Goal: Task Accomplishment & Management: Use online tool/utility

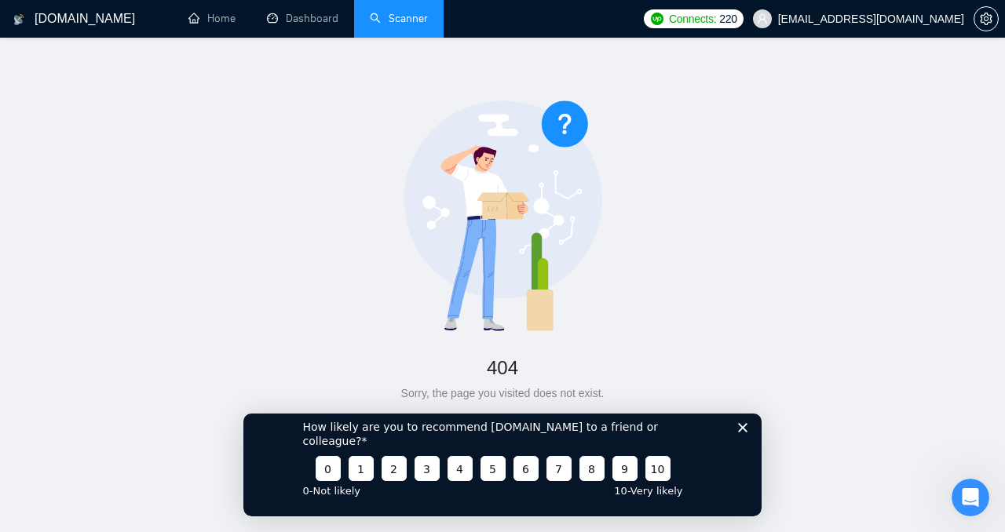
click at [404, 20] on link "Scanner" at bounding box center [399, 18] width 58 height 13
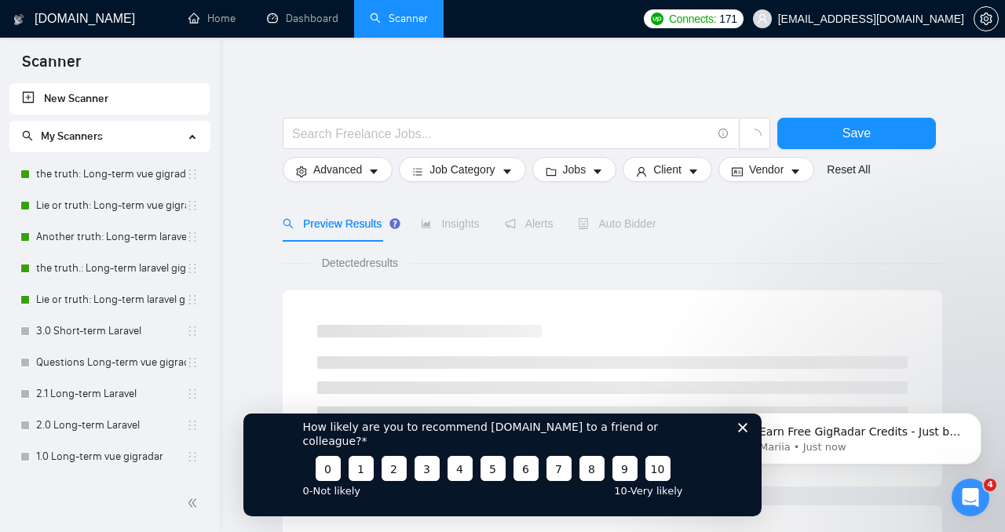
click at [736, 441] on div "How likely are you to recommend [DOMAIN_NAME] to a friend or colleague? 0 1 2 3…" at bounding box center [502, 457] width 518 height 117
click at [738, 432] on icon "Close survey" at bounding box center [742, 426] width 9 height 9
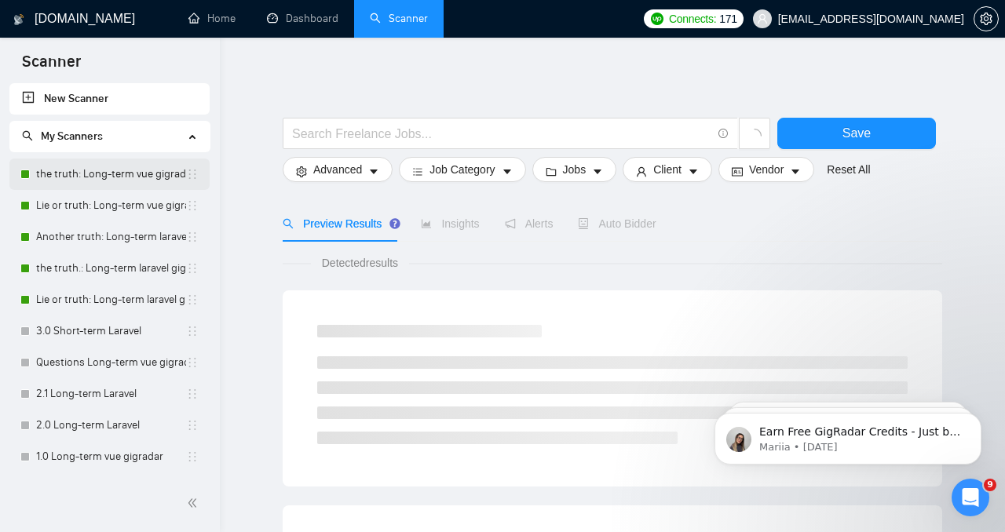
click at [73, 174] on link "the truth: Long-term vue gigradar" at bounding box center [111, 174] width 150 height 31
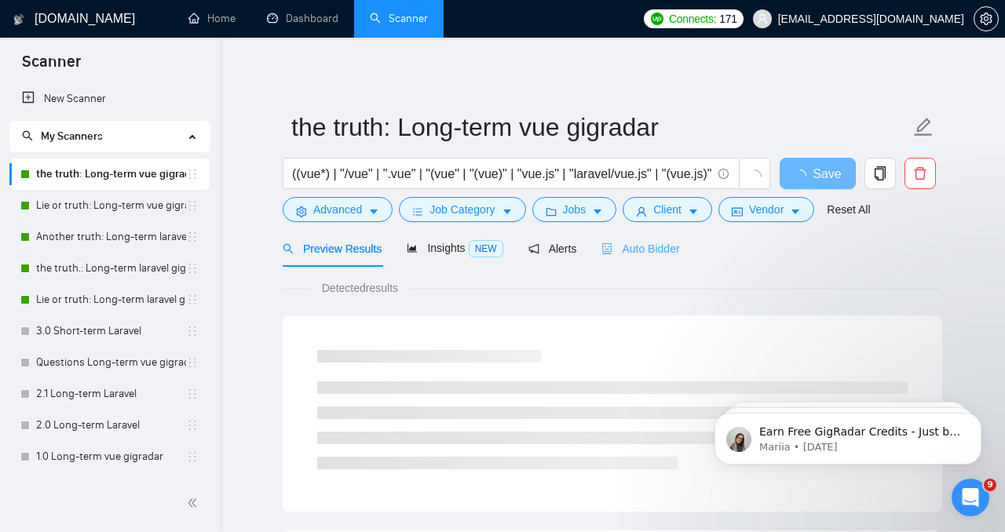
click at [668, 239] on div "Auto Bidder" at bounding box center [640, 248] width 78 height 37
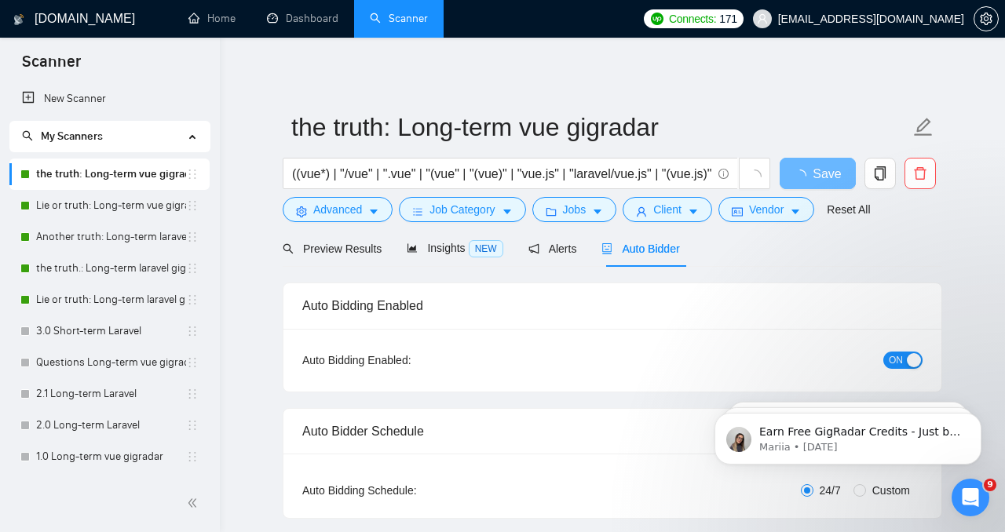
checkbox input "true"
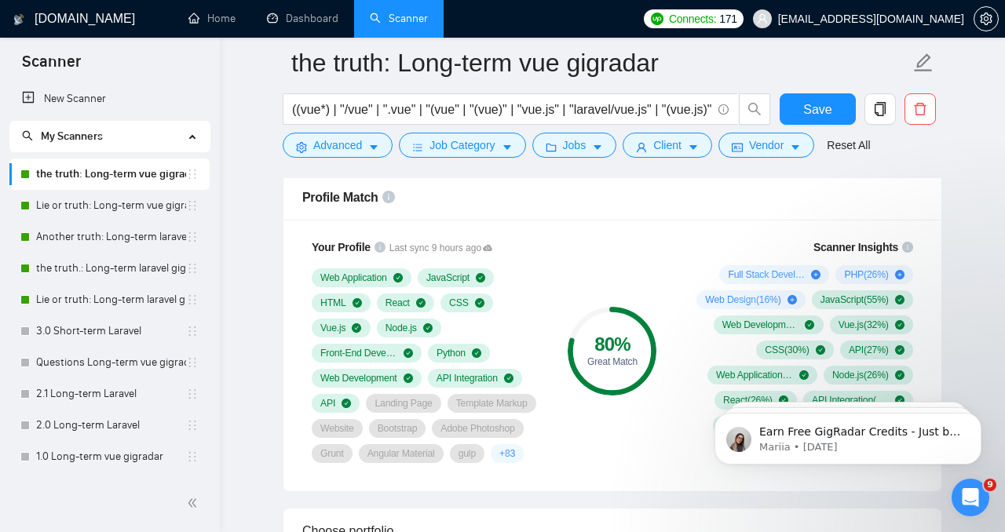
scroll to position [925, 0]
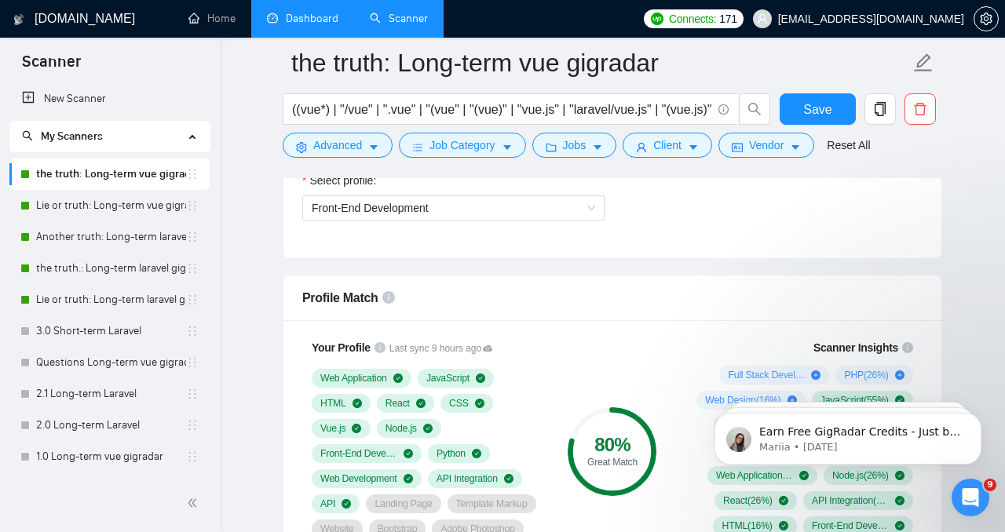
click at [300, 25] on link "Dashboard" at bounding box center [302, 18] width 71 height 13
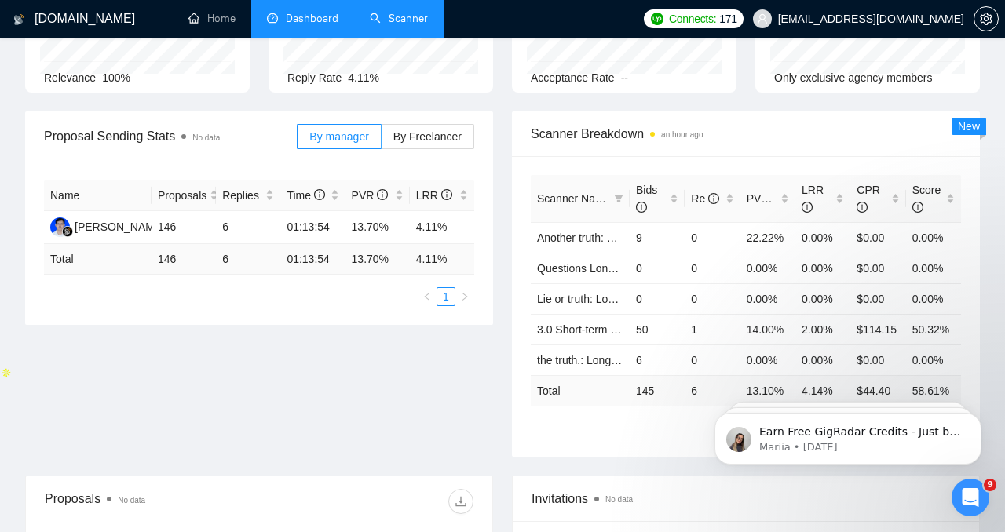
scroll to position [162, 0]
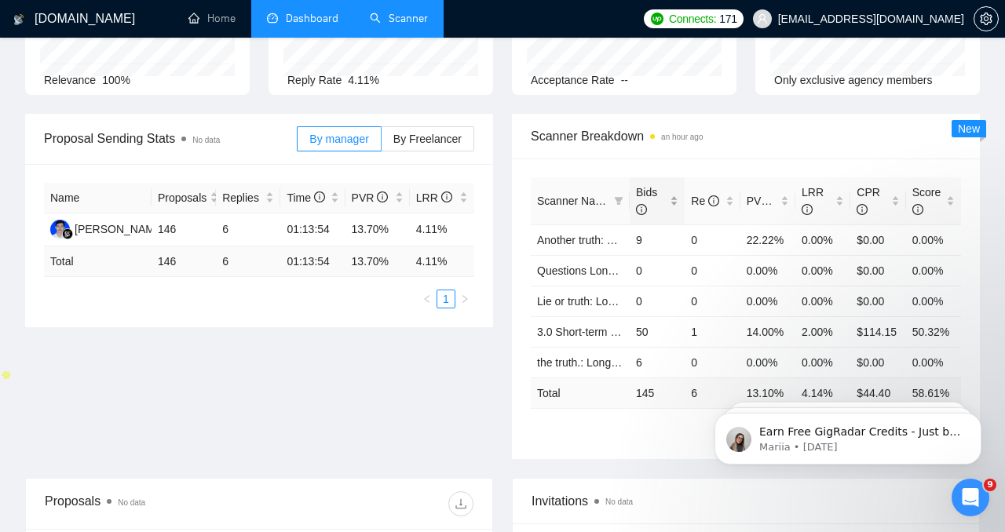
click at [655, 192] on span "Bids" at bounding box center [646, 201] width 21 height 30
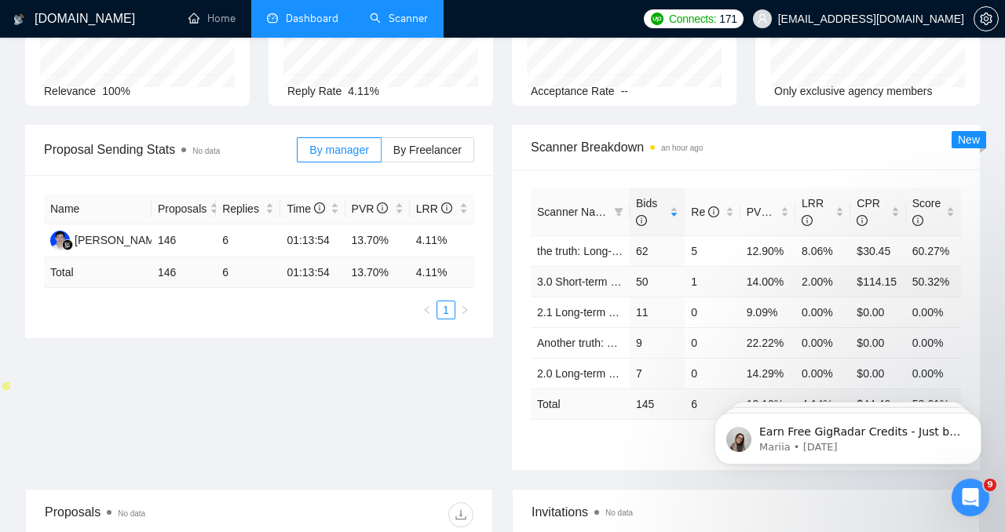
scroll to position [151, 0]
click at [598, 289] on link "3.0 Short-term Laravel" at bounding box center [591, 282] width 109 height 13
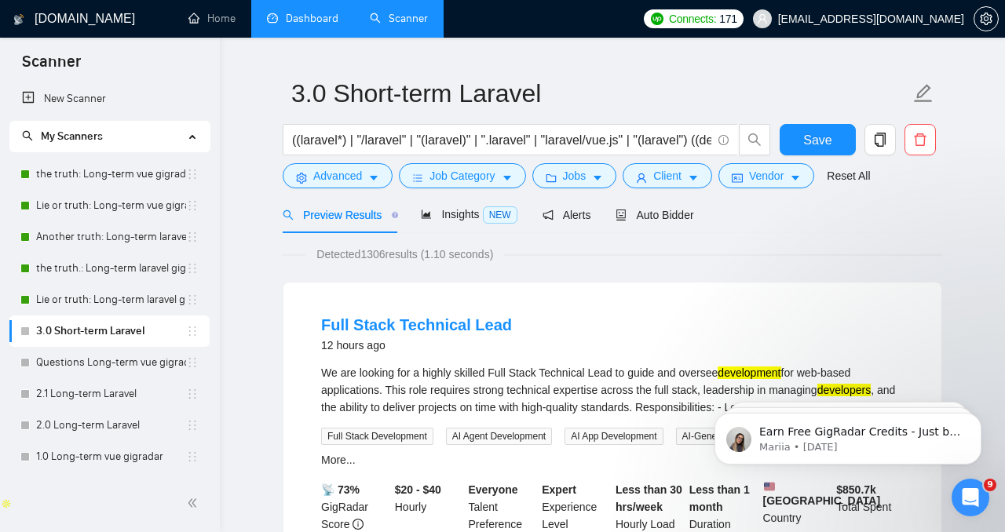
scroll to position [29, 0]
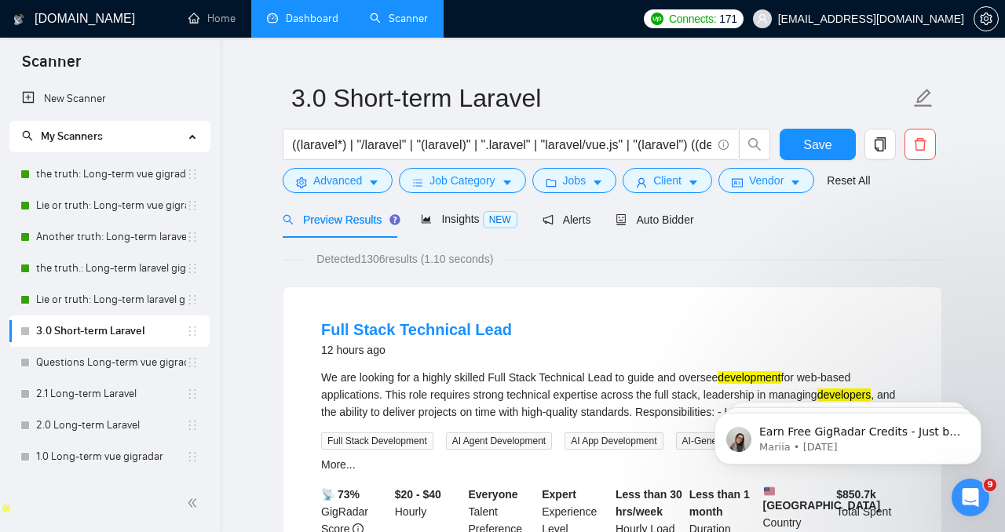
click at [338, 24] on link "Dashboard" at bounding box center [302, 18] width 71 height 13
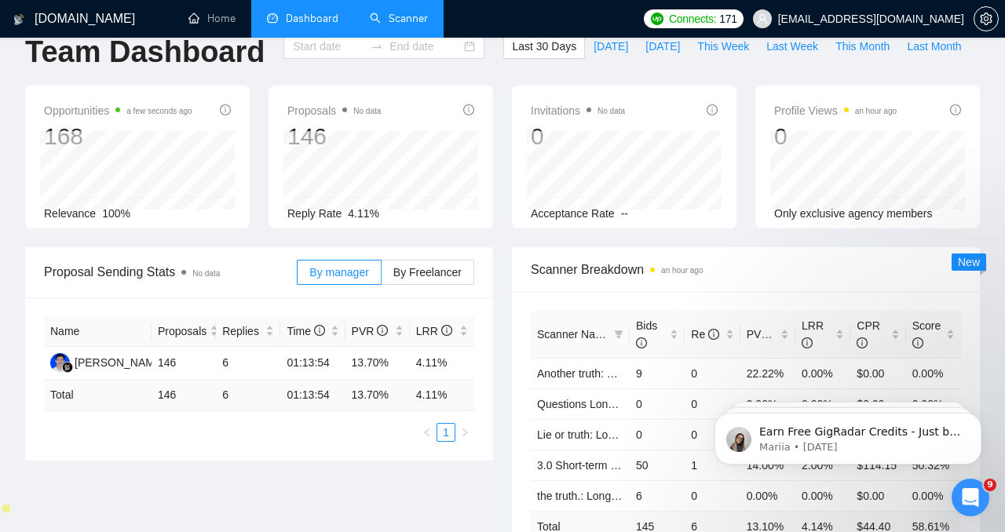
type input "[DATE]"
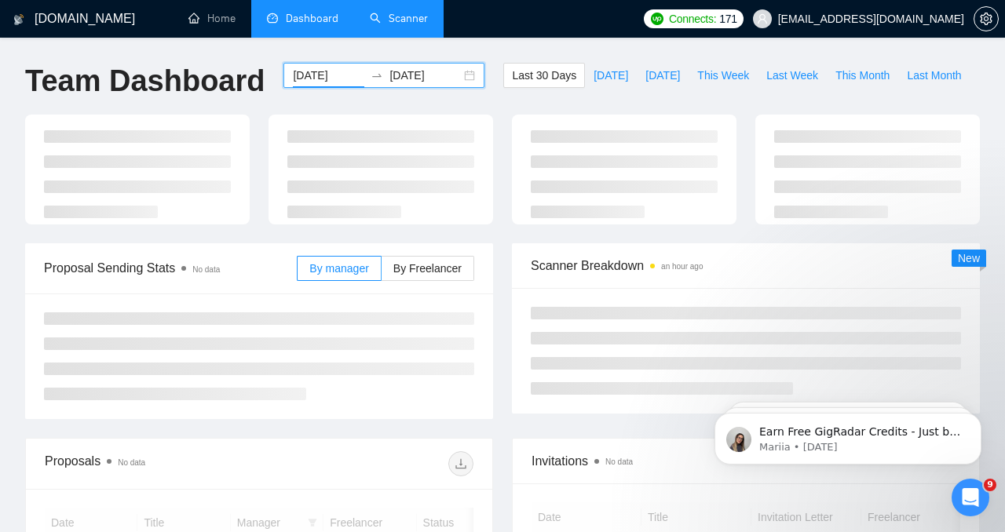
click at [334, 76] on input "[DATE]" at bounding box center [328, 75] width 71 height 17
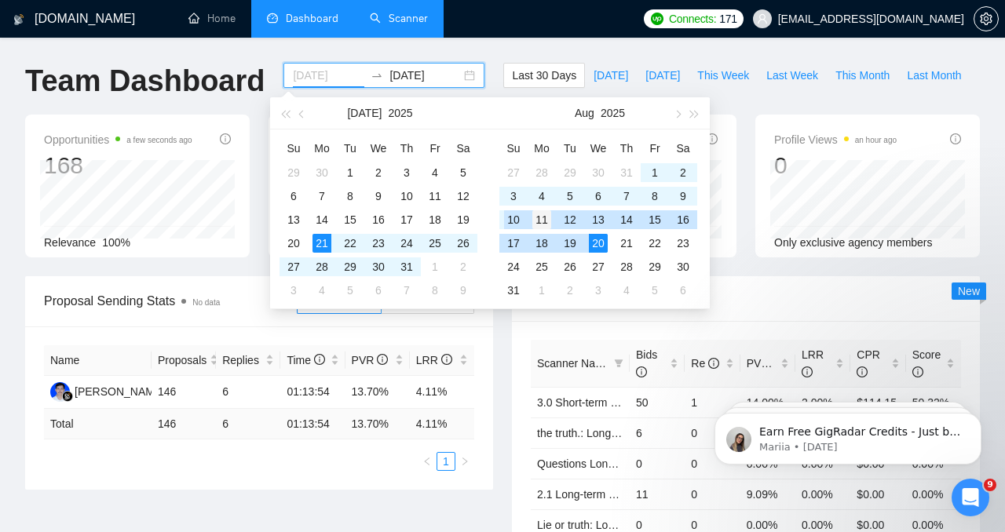
type input "[DATE]"
click at [537, 221] on div "11" at bounding box center [541, 219] width 19 height 19
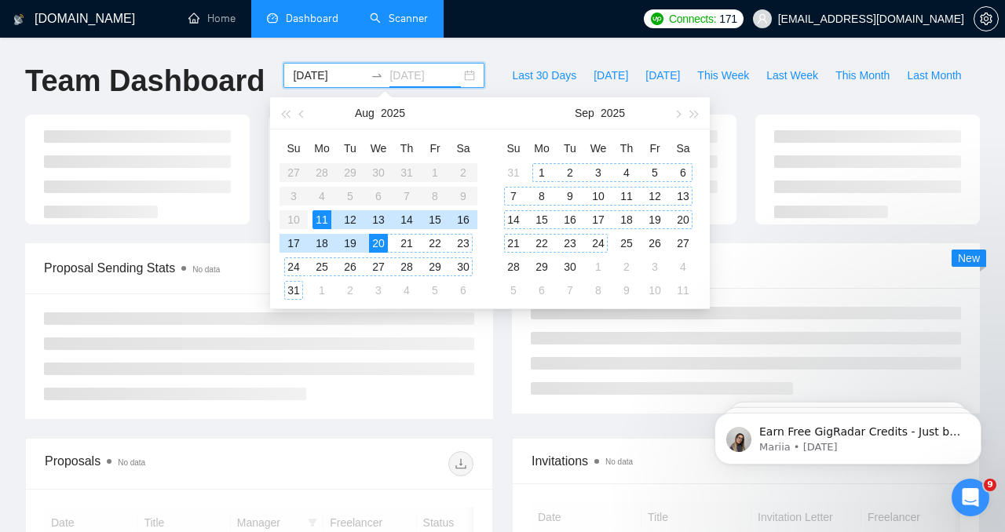
type input "[DATE]"
click at [597, 242] on div "24" at bounding box center [598, 243] width 19 height 19
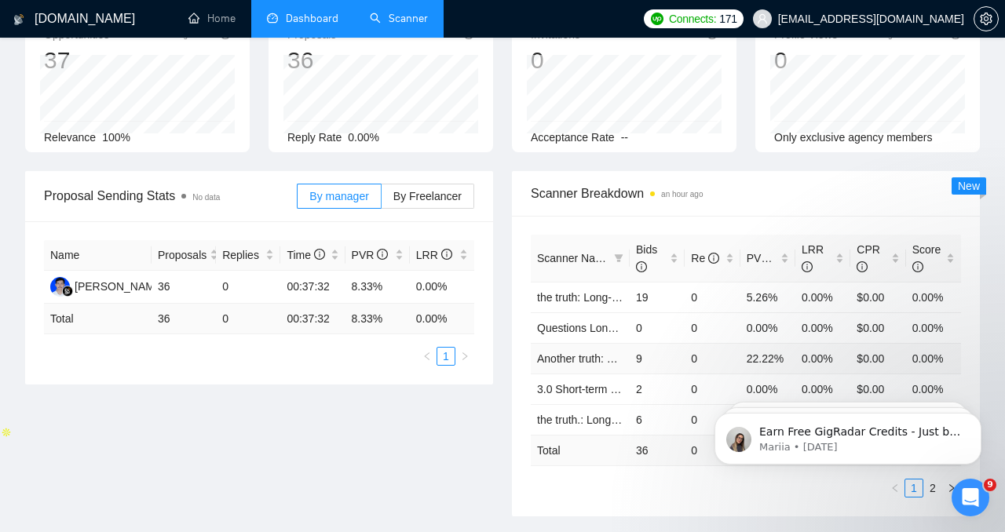
scroll to position [121, 0]
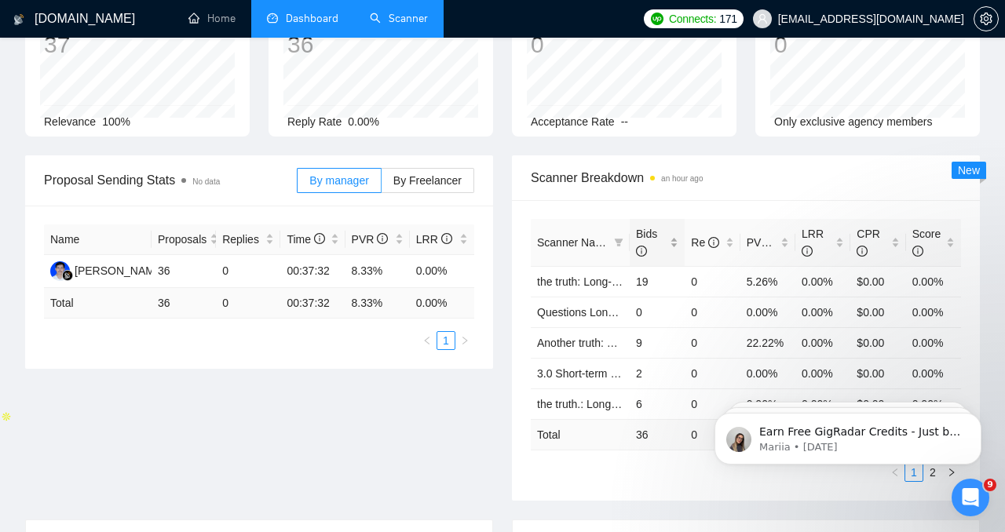
click at [648, 231] on span "Bids" at bounding box center [646, 243] width 21 height 30
click at [650, 225] on span "Bids" at bounding box center [651, 242] width 31 height 35
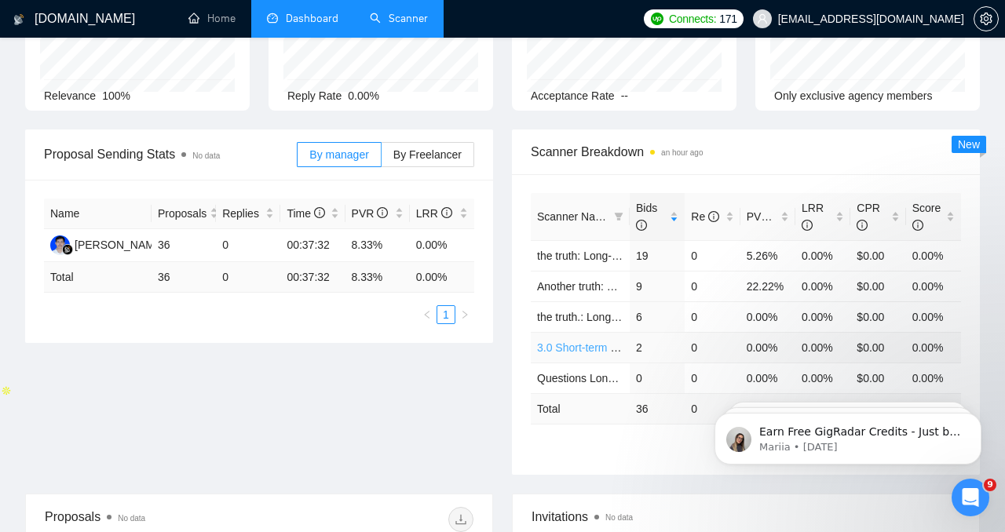
scroll to position [0, 0]
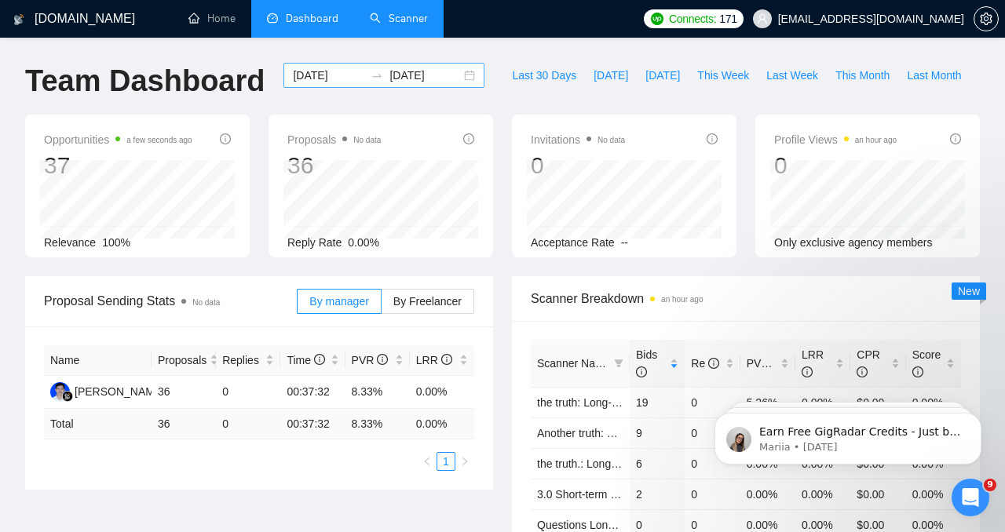
click at [330, 76] on input "[DATE]" at bounding box center [328, 75] width 71 height 17
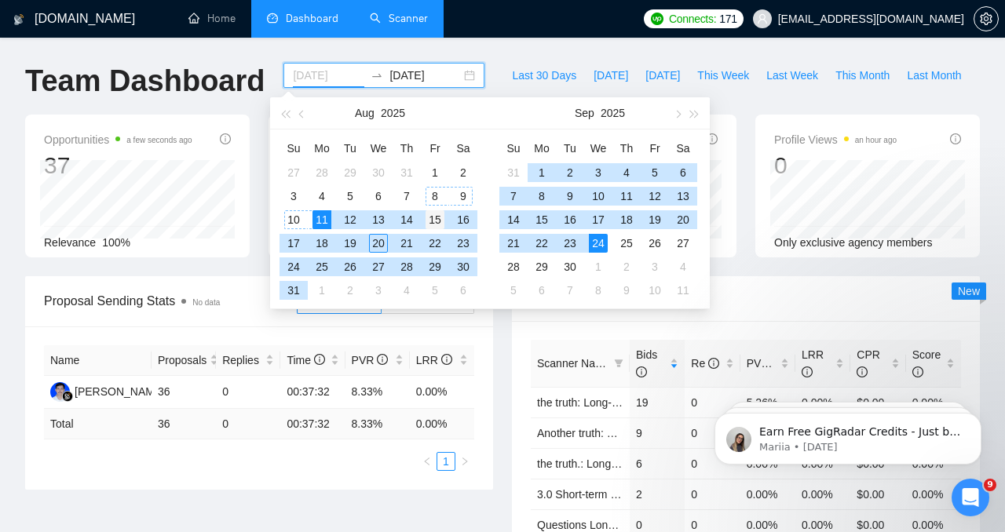
type input "[DATE]"
click at [437, 218] on div "15" at bounding box center [434, 219] width 19 height 19
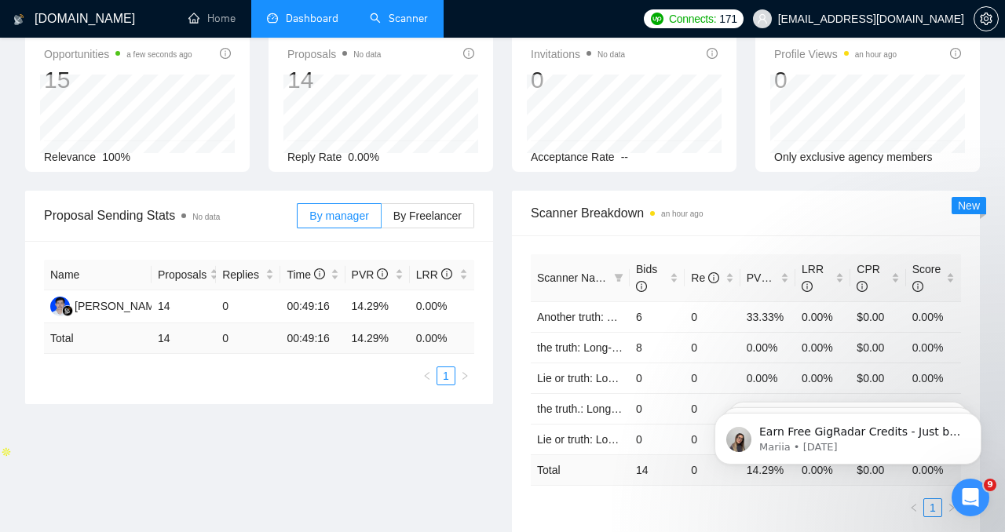
scroll to position [91, 0]
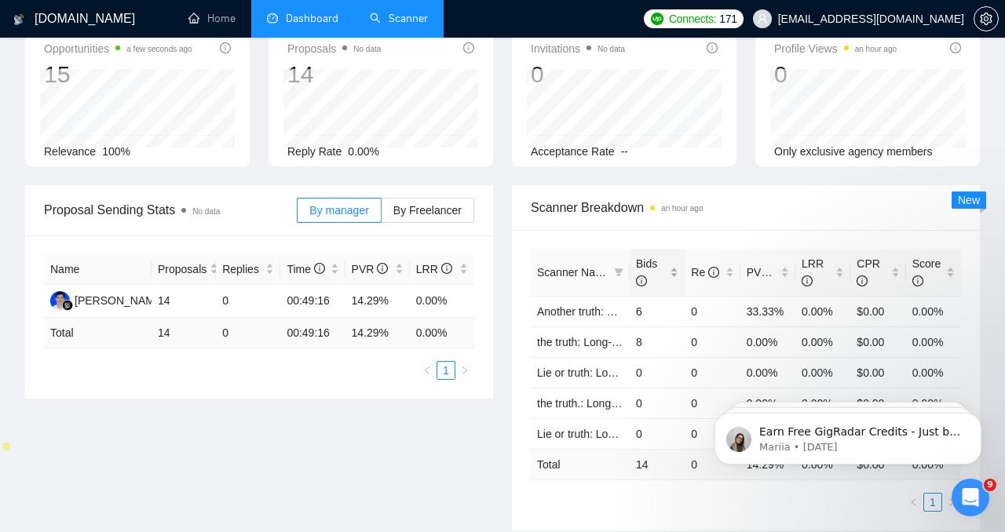
click at [659, 259] on span "Bids" at bounding box center [651, 272] width 31 height 35
click at [659, 260] on span "Bids" at bounding box center [651, 272] width 31 height 35
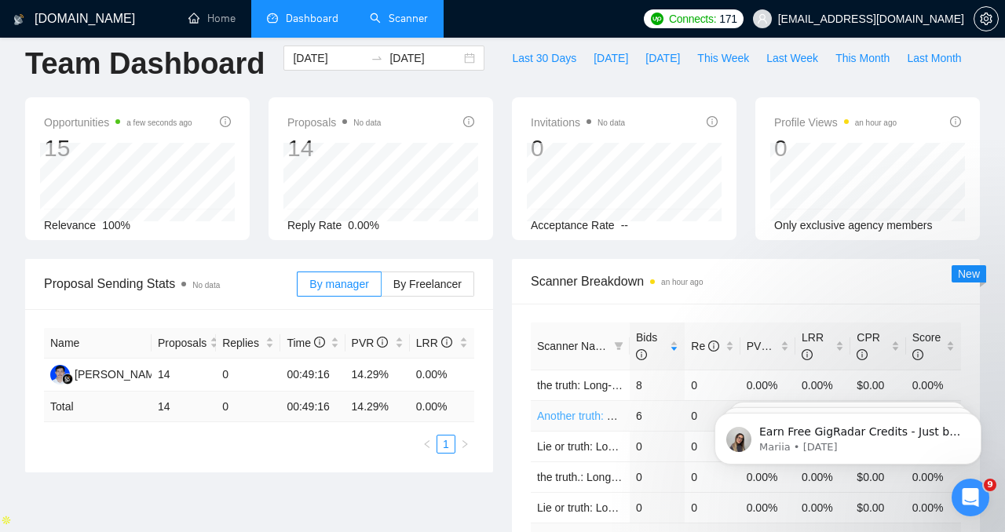
scroll to position [19, 0]
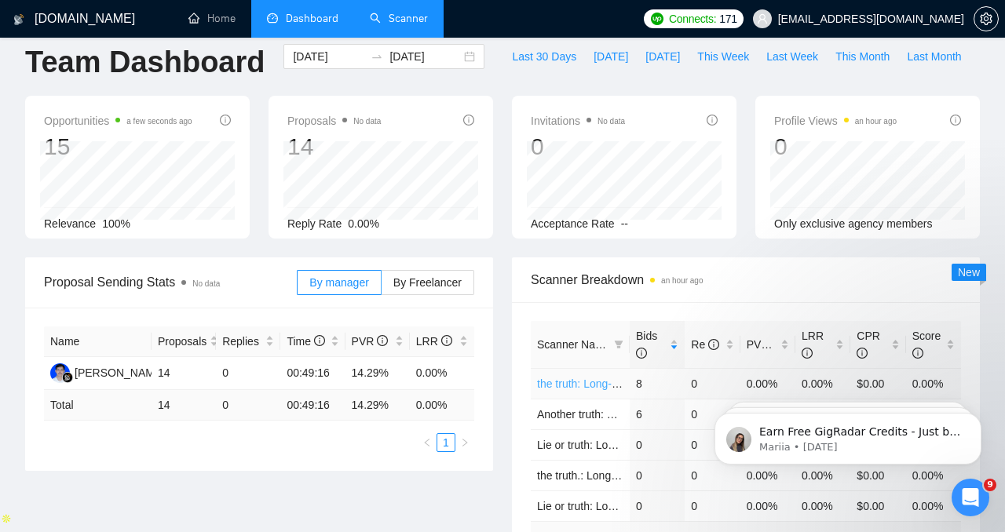
click at [586, 383] on link "the truth: Long-term vue gigradar" at bounding box center [617, 384] width 161 height 13
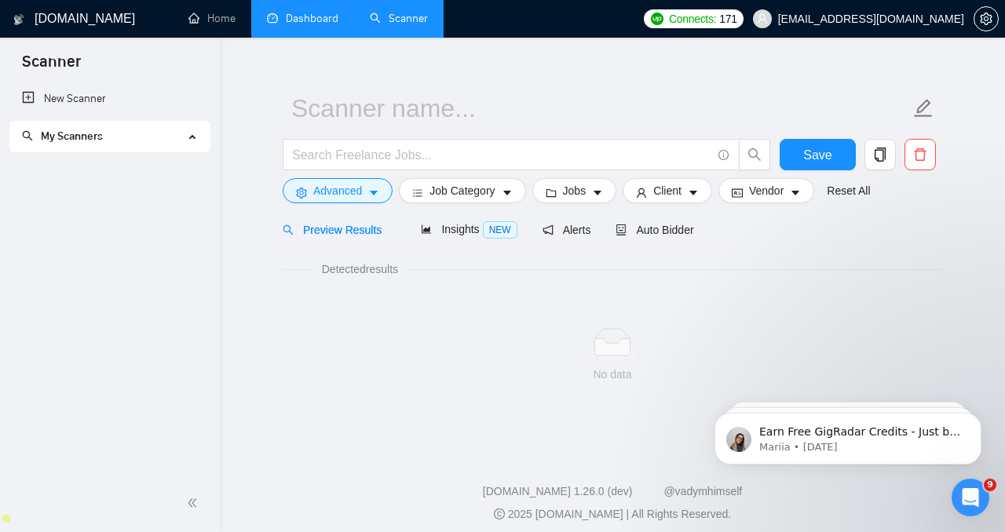
scroll to position [28, 0]
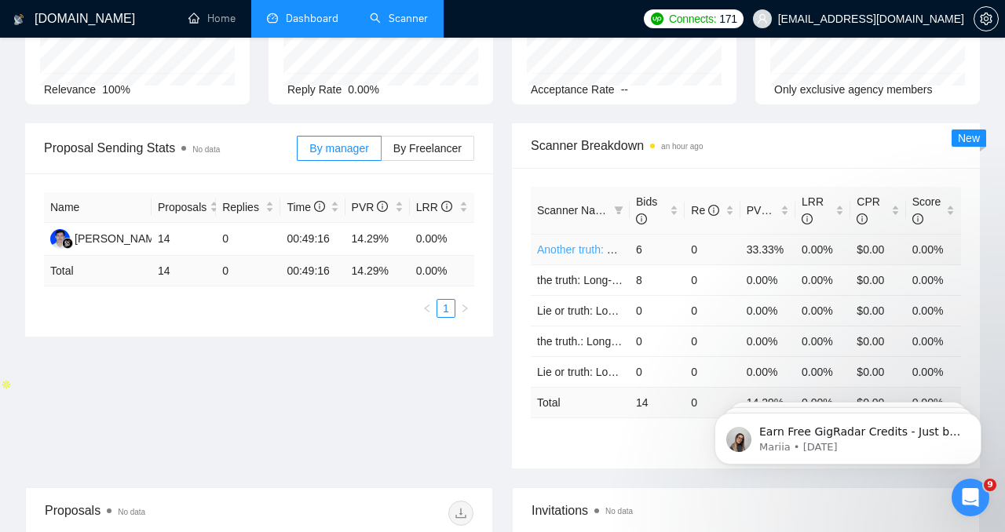
scroll to position [139, 0]
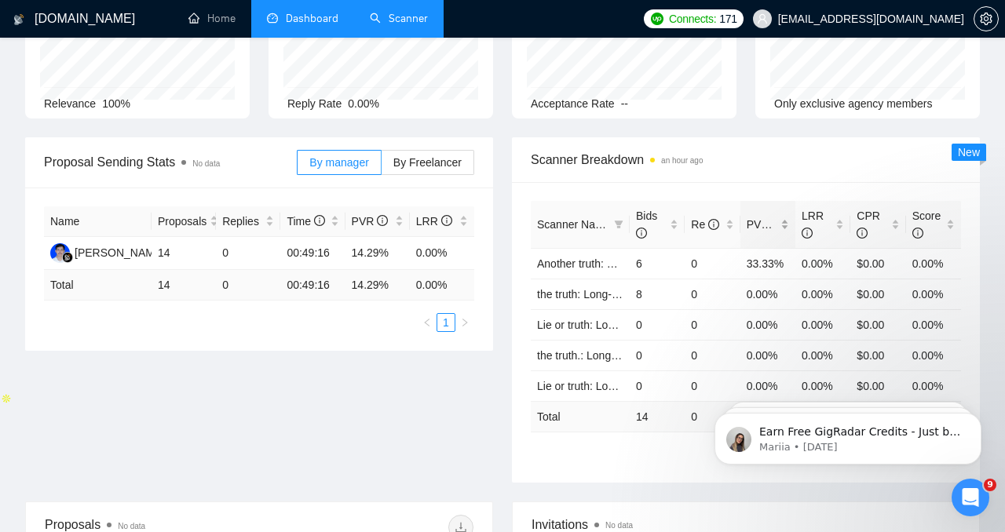
click at [755, 222] on span "PVR" at bounding box center [764, 224] width 37 height 13
click at [755, 223] on span "PVR" at bounding box center [764, 224] width 37 height 13
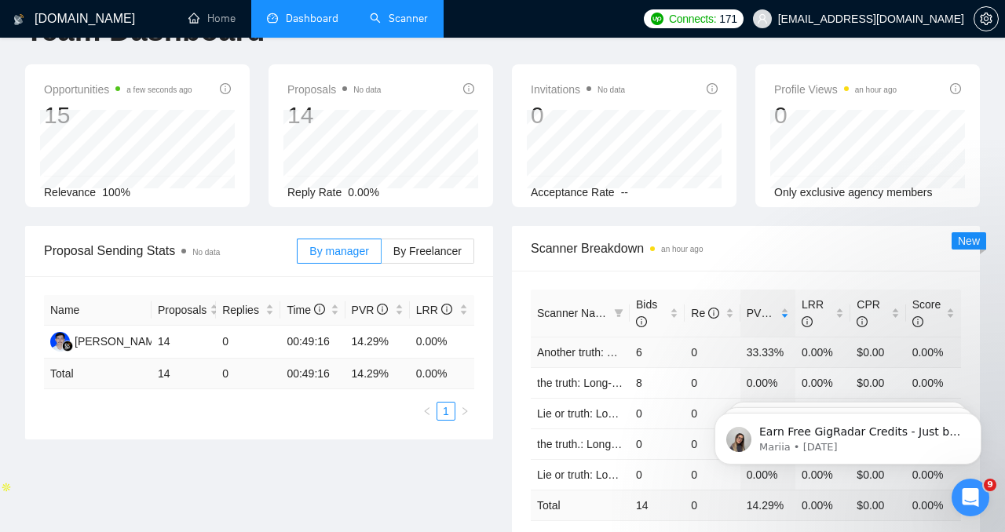
scroll to position [0, 0]
